Goal: Information Seeking & Learning: Learn about a topic

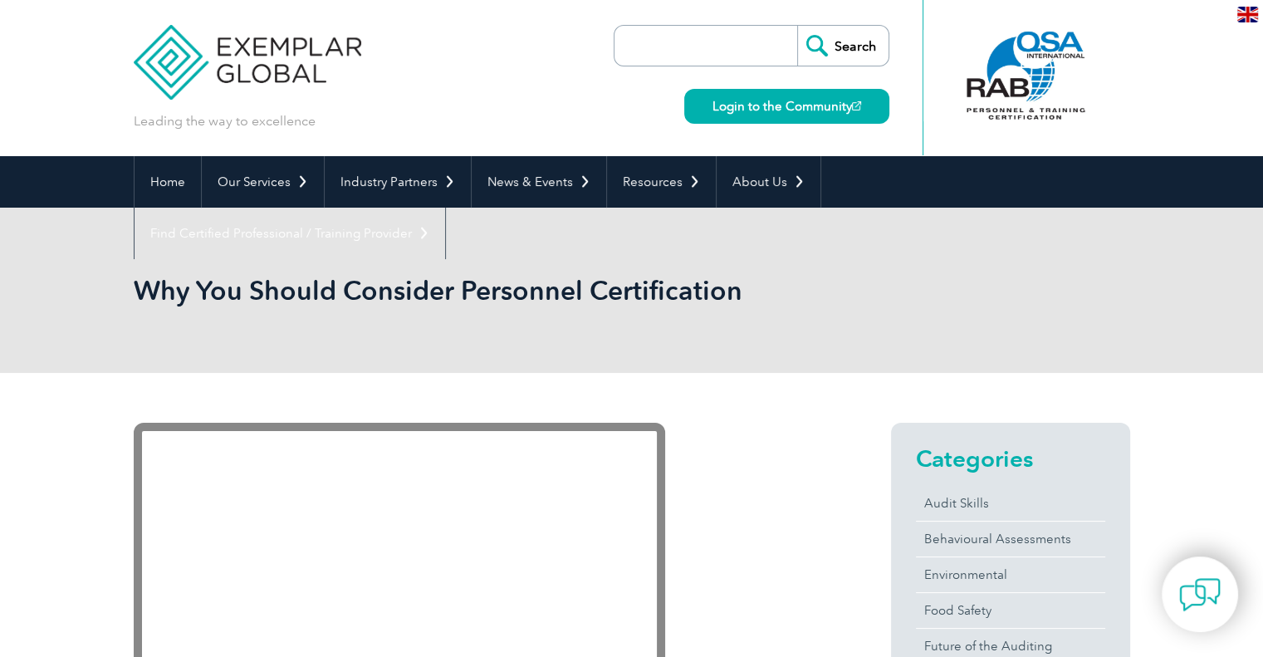
click at [1045, 115] on div at bounding box center [1025, 75] width 165 height 91
